Goal: Information Seeking & Learning: Check status

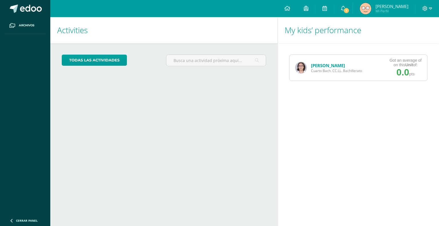
click at [294, 139] on div "My kids’ performance Mia Muñoz Cuarto Bach. CC.LL. Bachillerato Got an average …" at bounding box center [360, 121] width 164 height 209
click at [321, 65] on link "[PERSON_NAME]" at bounding box center [328, 66] width 34 height 6
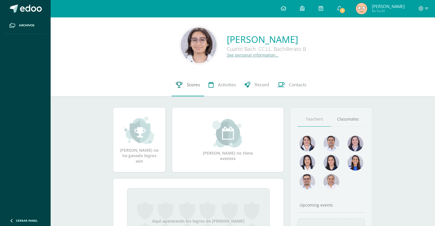
click at [176, 89] on link "Scores" at bounding box center [188, 84] width 33 height 23
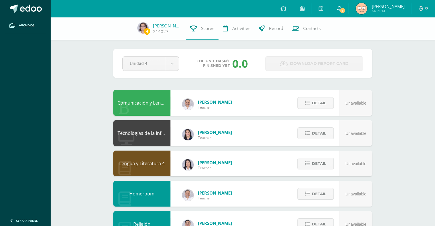
click at [342, 9] on span "1" at bounding box center [342, 10] width 6 height 6
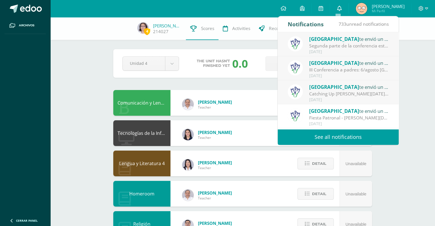
click at [338, 7] on icon at bounding box center [339, 8] width 5 height 5
click at [159, 65] on body "Archivos Cerrar panel Configuration Log out Patricia Josephine Mi Perfil 1 0 Mi…" at bounding box center [217, 230] width 435 height 461
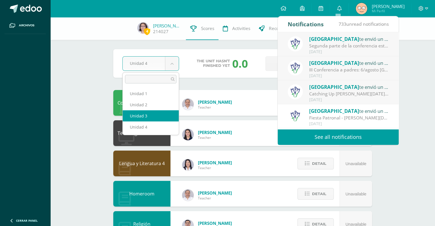
select select "Unidad 3"
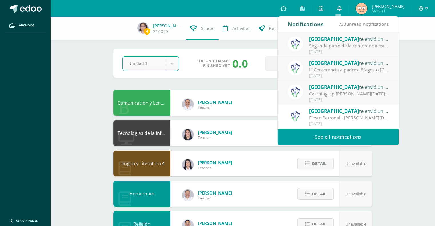
click at [337, 10] on icon at bounding box center [339, 8] width 5 height 5
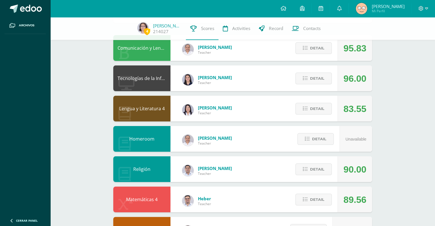
scroll to position [56, 0]
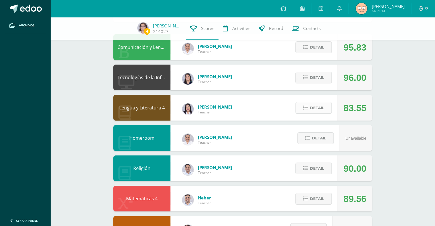
click at [314, 109] on span "Detail" at bounding box center [317, 108] width 14 height 11
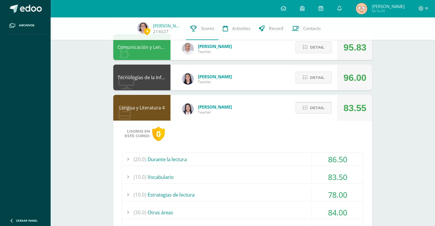
click at [318, 106] on span "Detail" at bounding box center [317, 108] width 14 height 11
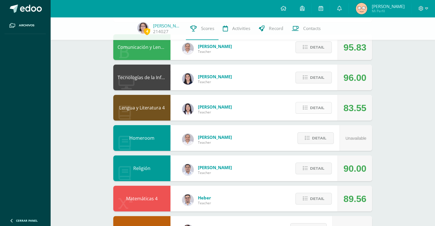
click at [318, 108] on span "Detail" at bounding box center [317, 108] width 14 height 11
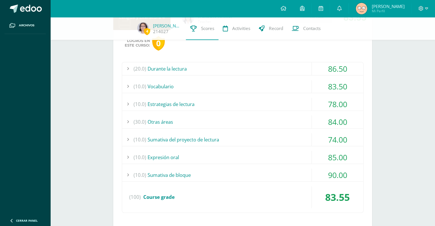
scroll to position [152, 0]
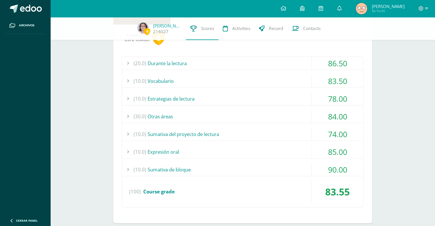
click at [299, 84] on div "(10.0) Vocabulario" at bounding box center [242, 81] width 241 height 13
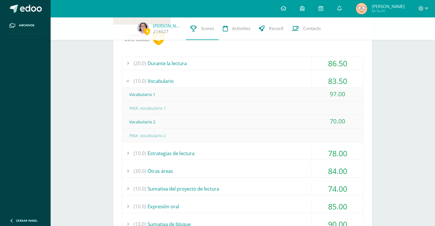
click at [299, 84] on div "(10.0) Vocabulario" at bounding box center [242, 81] width 241 height 13
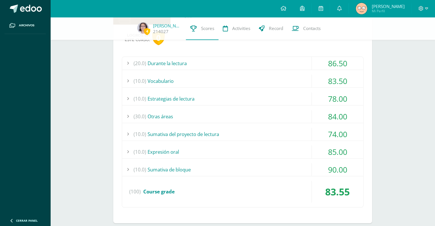
click at [281, 55] on div "Logros en este curso: 0 (20.0) Durante la lectura 86.50 Comprensión de la obra …" at bounding box center [242, 124] width 259 height 199
click at [283, 66] on div "(20.0) Durante la lectura" at bounding box center [242, 63] width 241 height 13
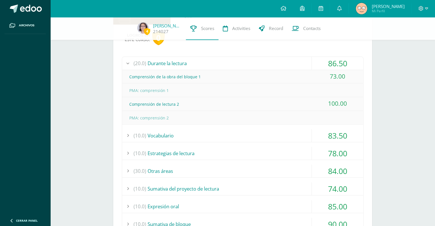
click at [283, 66] on div "(20.0) Durante la lectura" at bounding box center [242, 63] width 241 height 13
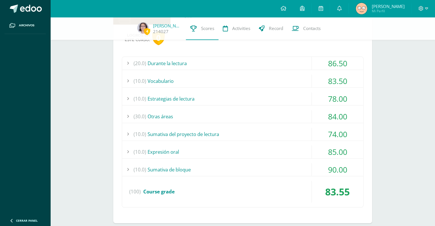
click at [262, 114] on div "(30.0) Otras áreas" at bounding box center [242, 116] width 241 height 13
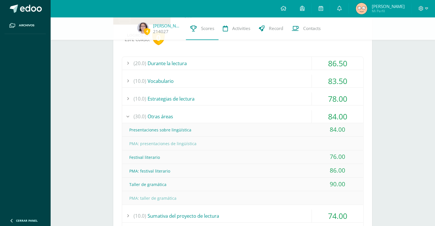
click at [262, 114] on div "(30.0) Otras áreas" at bounding box center [242, 116] width 241 height 13
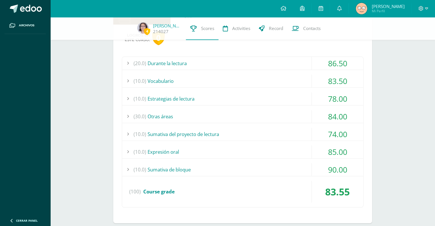
click at [259, 170] on div "(10.0) Sumativa de bloque" at bounding box center [242, 169] width 241 height 13
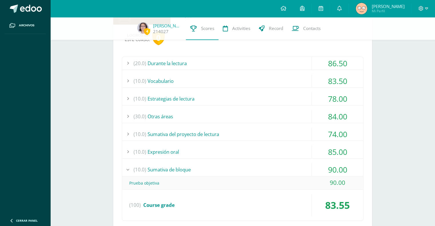
scroll to position [154, 0]
click at [259, 170] on div "(10.0) Sumativa de bloque" at bounding box center [242, 169] width 241 height 13
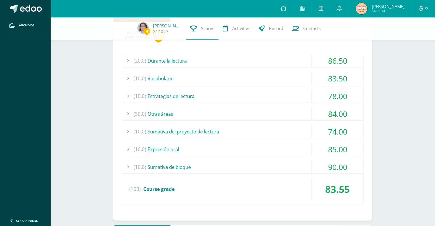
click at [230, 114] on div "(30.0) Otras áreas" at bounding box center [242, 114] width 241 height 13
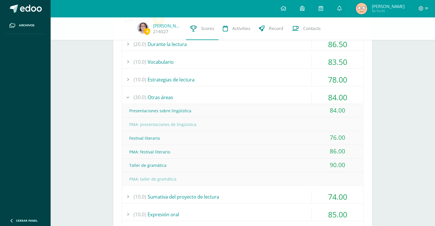
scroll to position [178, 0]
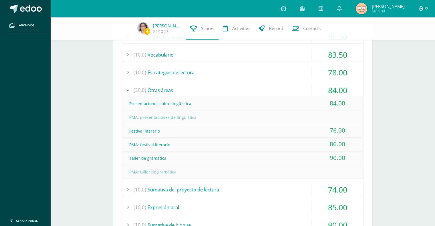
click at [239, 86] on div "(30.0) Otras áreas" at bounding box center [242, 90] width 241 height 13
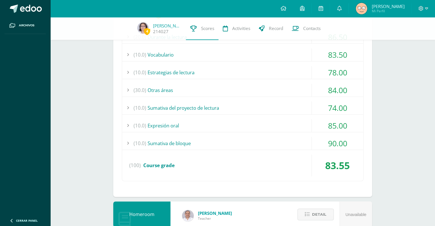
scroll to position [105, 0]
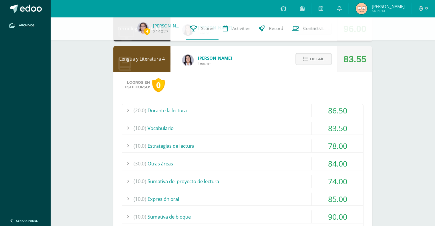
click at [322, 63] on span "Detail" at bounding box center [317, 59] width 14 height 11
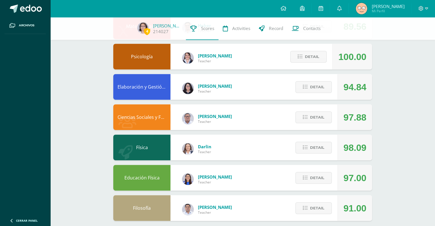
scroll to position [234, 0]
